Goal: Obtain resource: Obtain resource

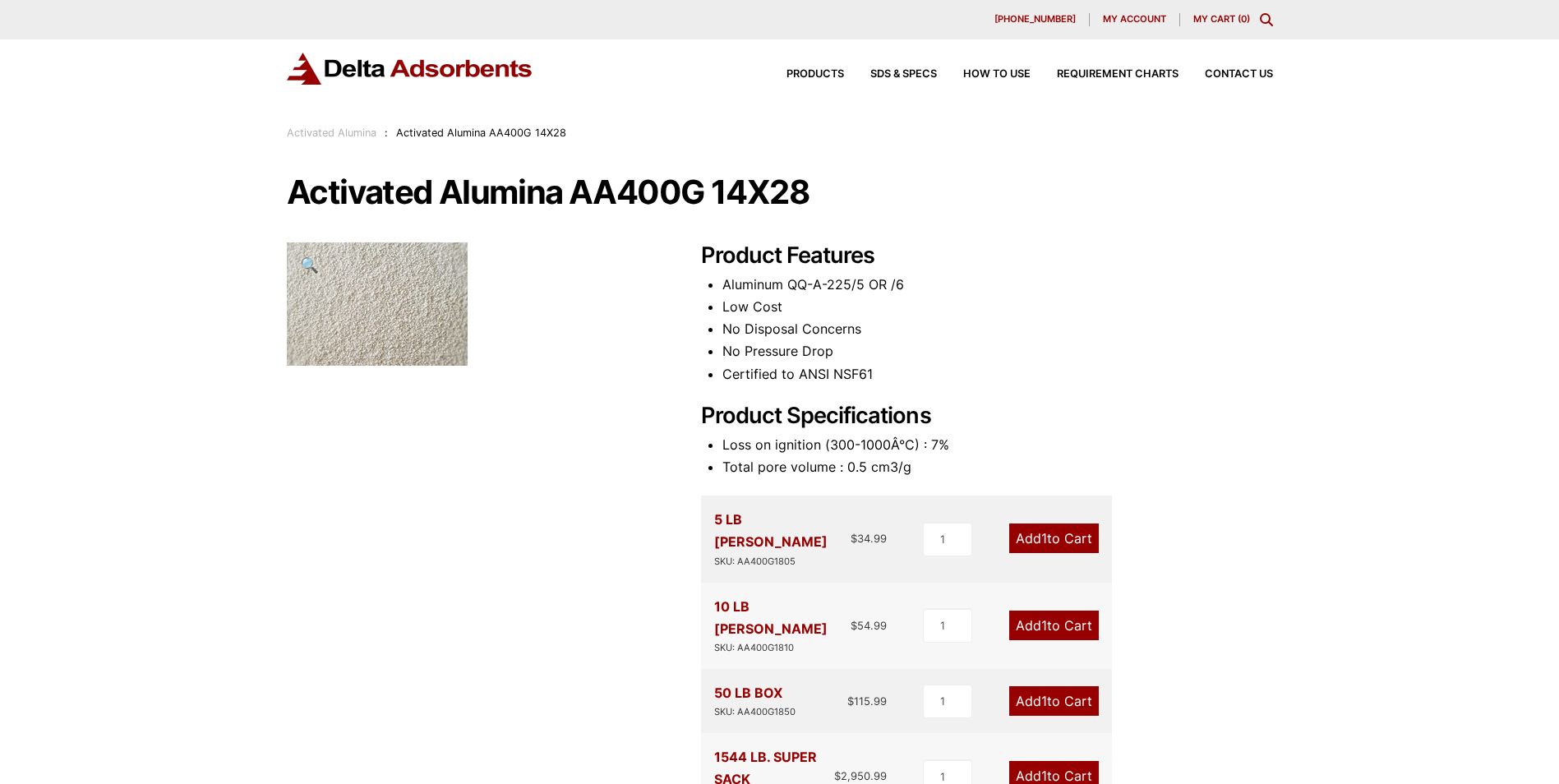
click at [1256, 495] on div "Product Features Aluminum QQ-A-225/5 OR /6 Low Cost No Disposal Concerns No Pre…" at bounding box center [987, 767] width 572 height 1050
click at [818, 70] on span "Products" at bounding box center [816, 75] width 58 height 11
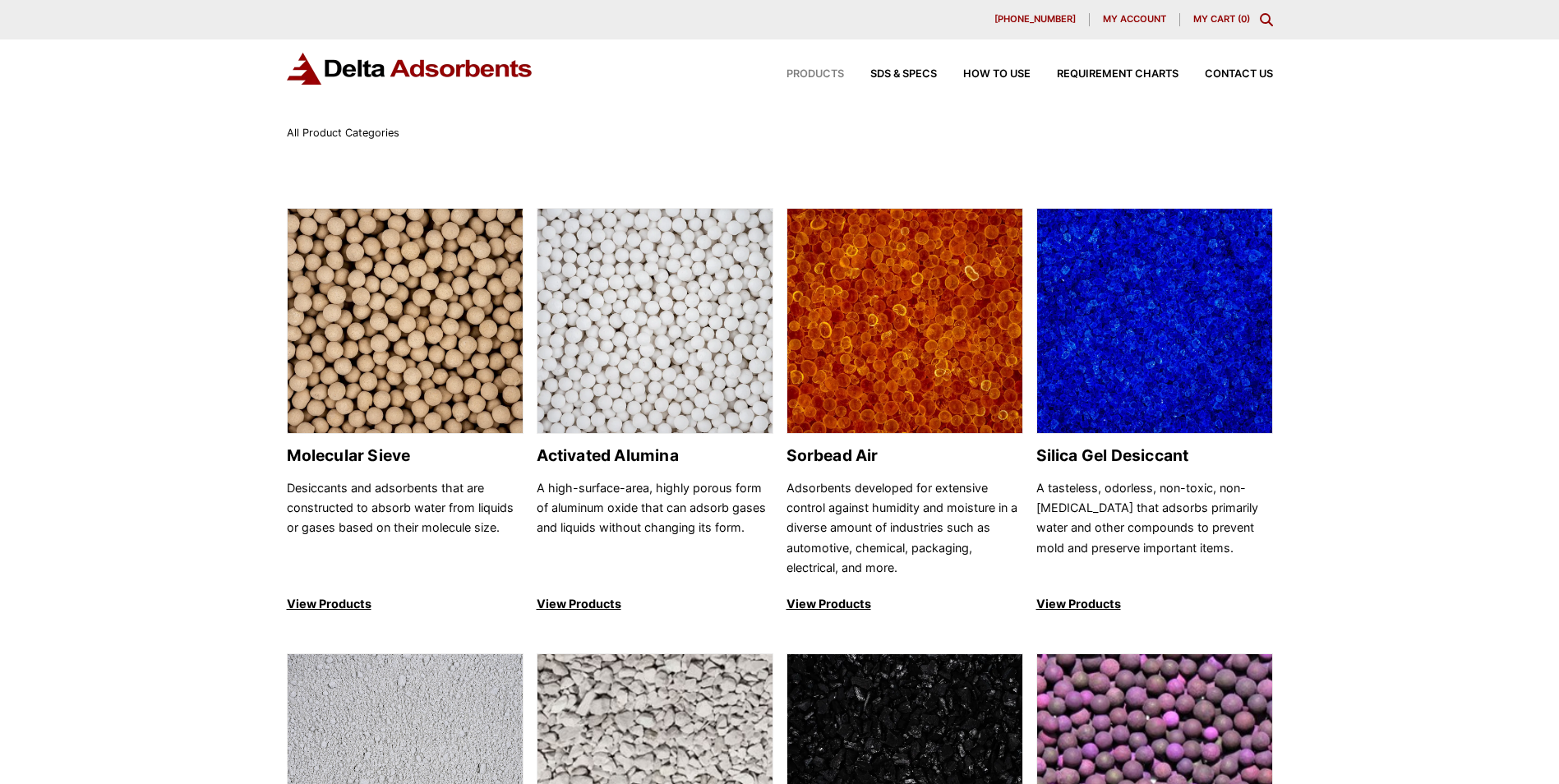
click at [901, 72] on span "SDS & SPECS" at bounding box center [904, 75] width 67 height 11
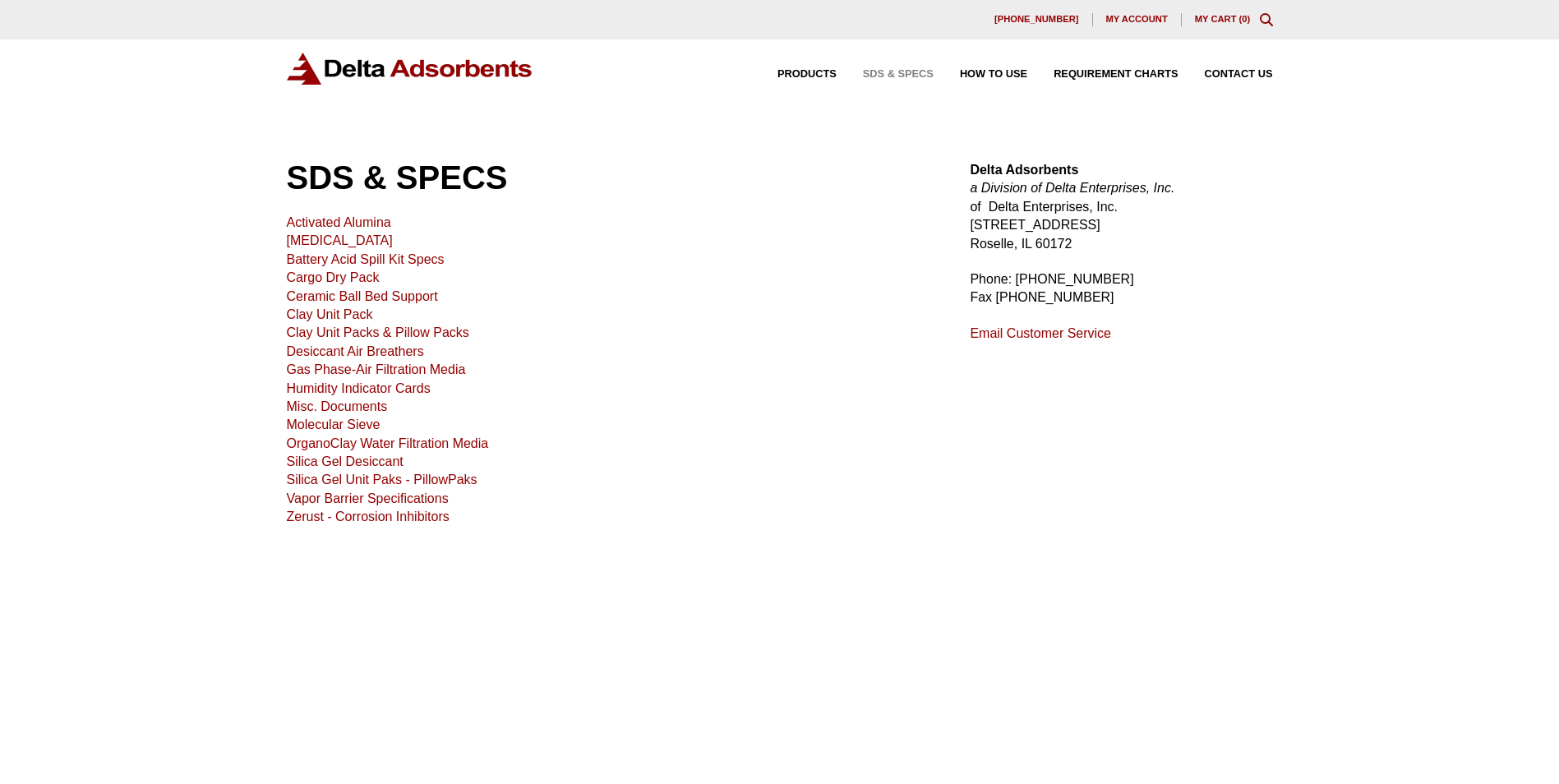
click at [339, 219] on link "Activated Alumina" at bounding box center [339, 222] width 104 height 14
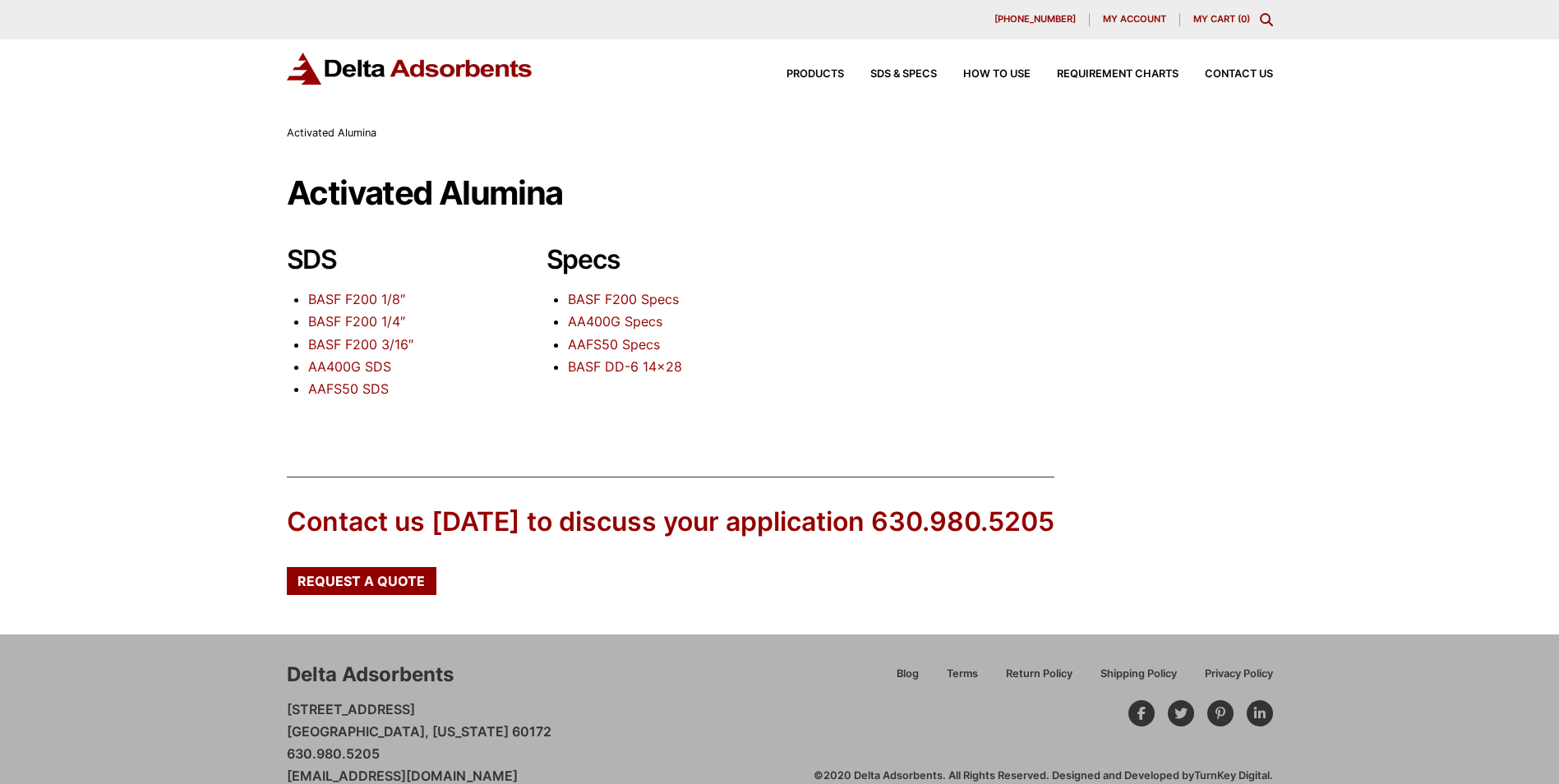
click at [610, 322] on link "AA400G Specs" at bounding box center [615, 321] width 95 height 16
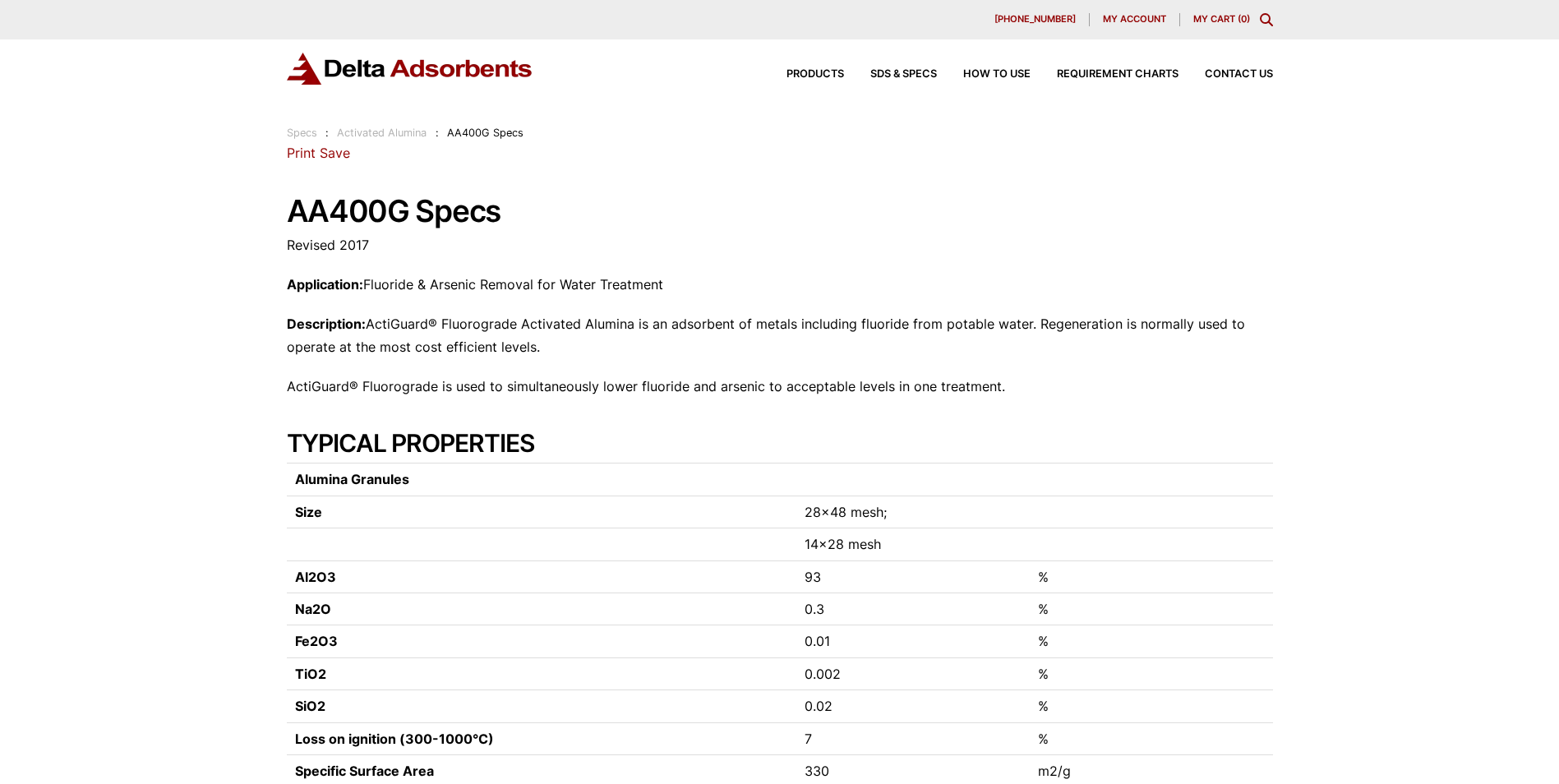
click at [1269, 406] on div "28 Congress Circle W. Roselle, IL 60172 Phone: 630.980.5205 Print Save AA400G S…" at bounding box center [780, 535] width 987 height 785
click at [1383, 326] on div "Our website has detected that you are using an outdated browser that will preve…" at bounding box center [780, 654] width 1559 height 1309
click at [1239, 258] on div "28 Congress Circle W. Roselle, IL 60172 Phone: 630.980.5205 Print Save AA400G S…" at bounding box center [780, 535] width 987 height 785
click at [1086, 395] on p "ActiGuard® Fluorograde is used to simultaneously lower fluoride and arsenic to …" at bounding box center [780, 386] width 987 height 23
